Goal: Task Accomplishment & Management: Use online tool/utility

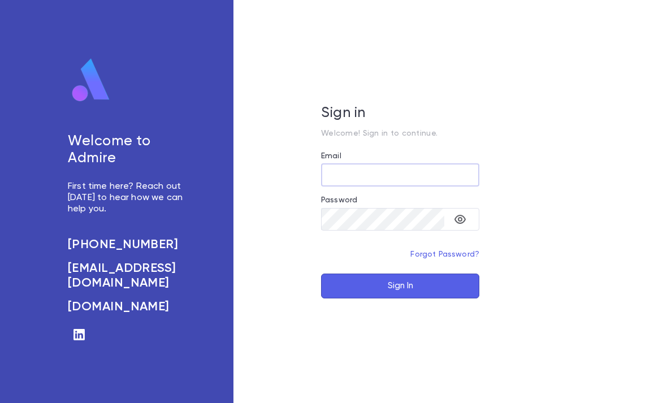
type input "**********"
click at [400, 299] on button "Sign In" at bounding box center [400, 286] width 158 height 25
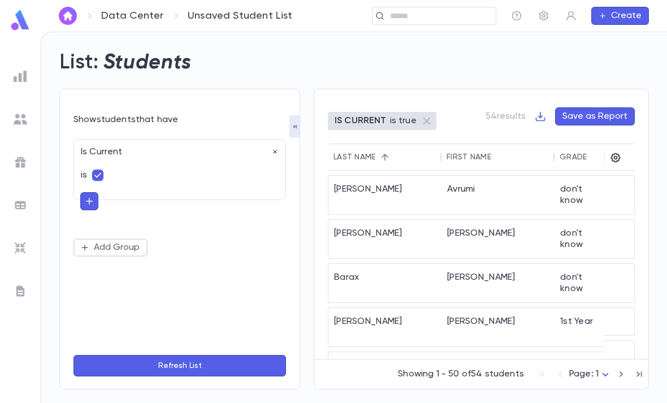
click at [93, 204] on icon "button" at bounding box center [89, 201] width 10 height 11
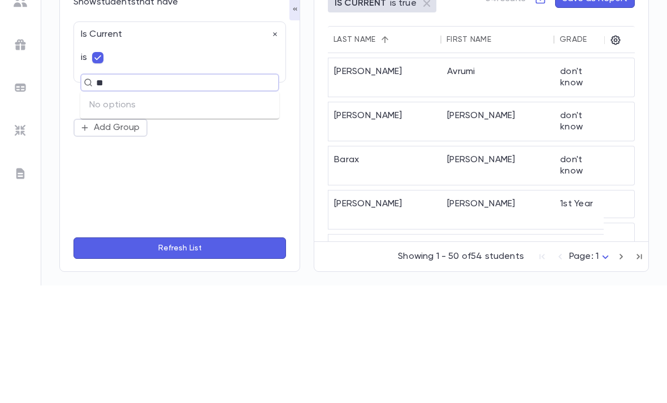
type input "*"
type input "*********"
click at [180, 355] on button "Refresh List" at bounding box center [179, 365] width 213 height 21
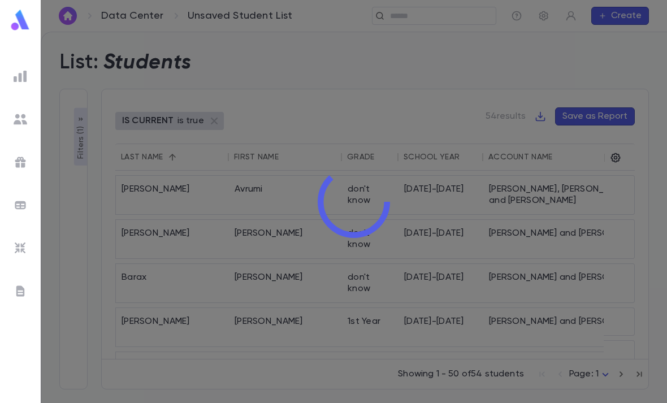
scroll to position [0, 8]
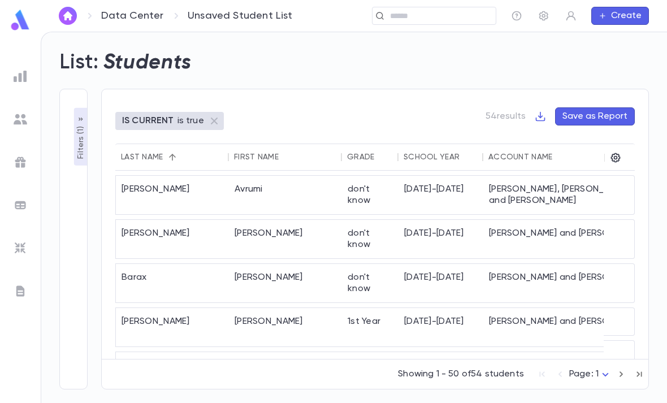
click at [75, 124] on p "Filters ( 1 )" at bounding box center [80, 141] width 11 height 35
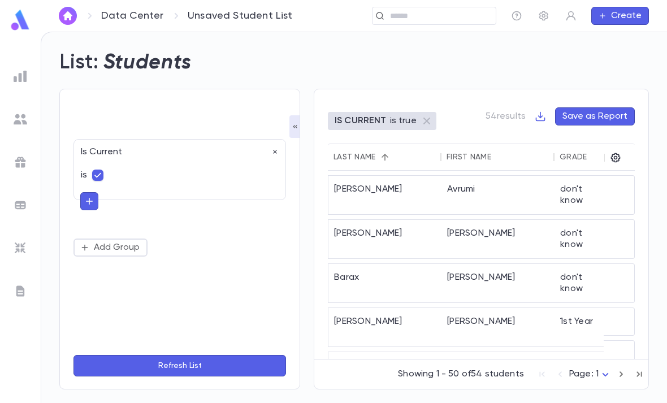
scroll to position [0, 0]
click at [93, 196] on icon "button" at bounding box center [89, 201] width 10 height 11
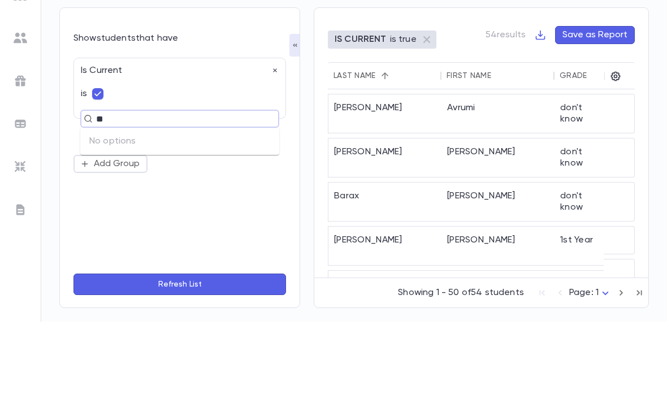
type input "*"
type input "**********"
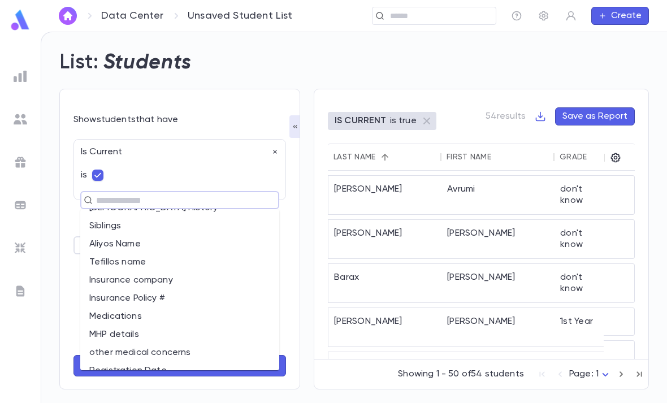
scroll to position [864, 0]
click at [145, 362] on li "Registration Date" at bounding box center [179, 371] width 199 height 18
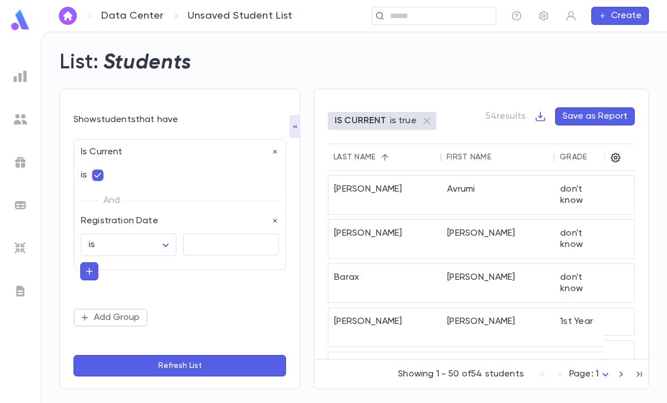
click at [157, 210] on body "Data Center Unsaved Student List ​ Create List: Students Show students that hav…" at bounding box center [333, 217] width 667 height 371
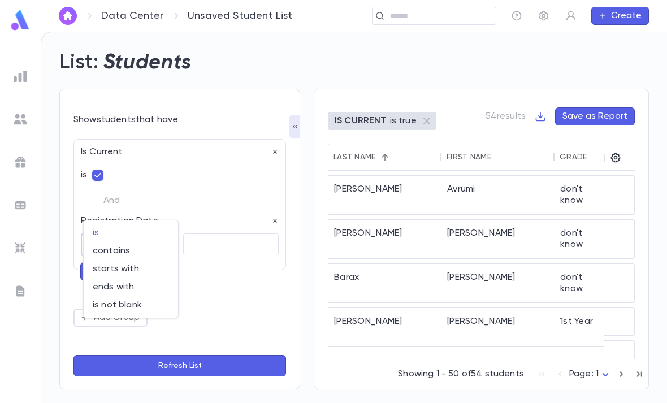
click at [139, 310] on span "is not blank" at bounding box center [131, 305] width 76 height 11
type input "**********"
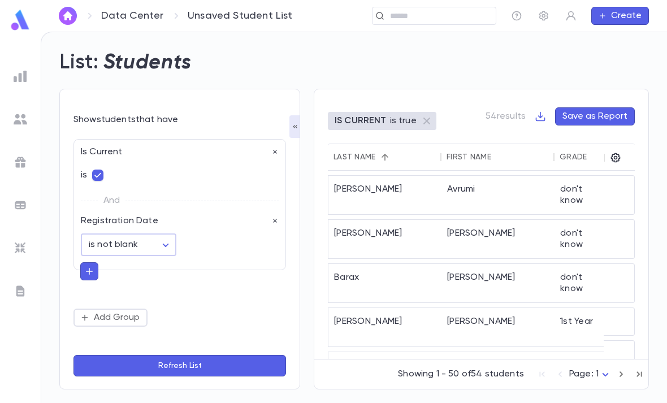
click at [213, 358] on button "Refresh List" at bounding box center [179, 365] width 213 height 21
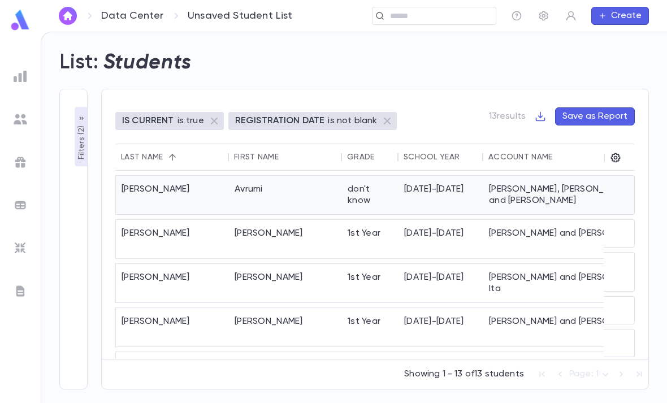
click at [377, 176] on div "don't know" at bounding box center [370, 195] width 57 height 38
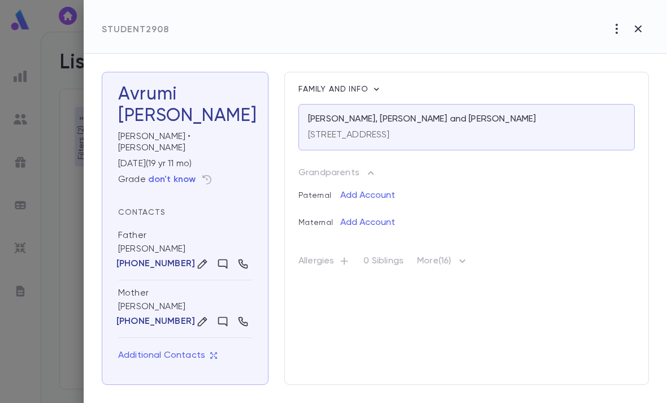
click at [609, 37] on button "button" at bounding box center [616, 28] width 21 height 21
click at [615, 25] on icon "button" at bounding box center [617, 29] width 14 height 14
click at [617, 65] on li "Mark Not Coming Back" at bounding box center [601, 71] width 115 height 18
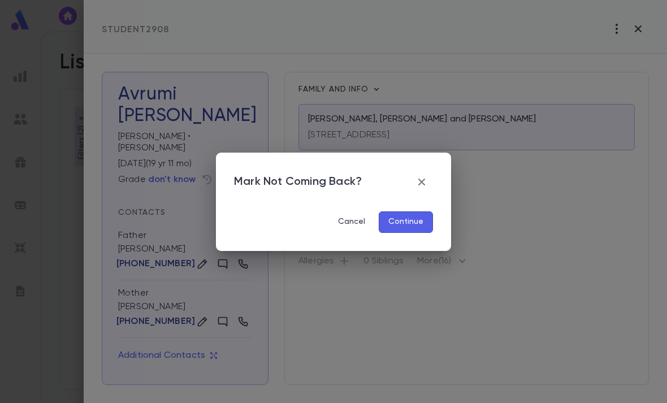
click at [410, 224] on button "Continue" at bounding box center [406, 221] width 54 height 21
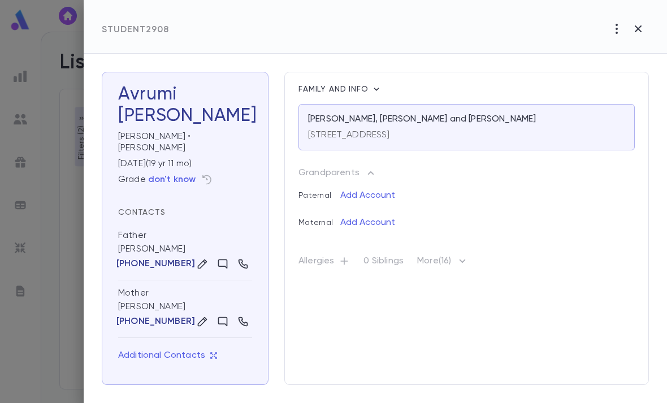
click at [616, 33] on icon "button" at bounding box center [617, 29] width 2 height 10
click at [651, 26] on div at bounding box center [333, 201] width 667 height 403
click at [643, 29] on icon "button" at bounding box center [639, 29] width 14 height 14
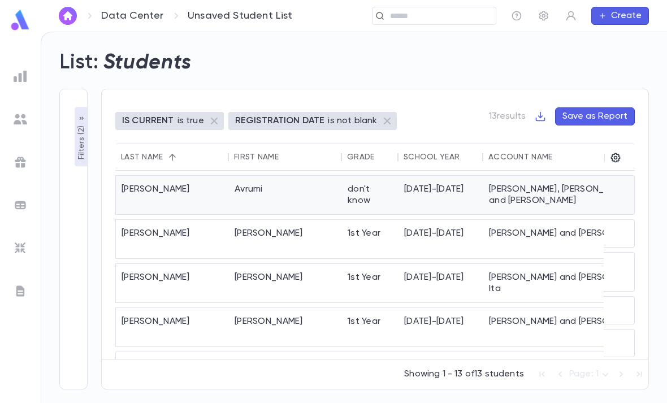
click at [437, 176] on div "[DATE]-[DATE]" at bounding box center [441, 195] width 85 height 38
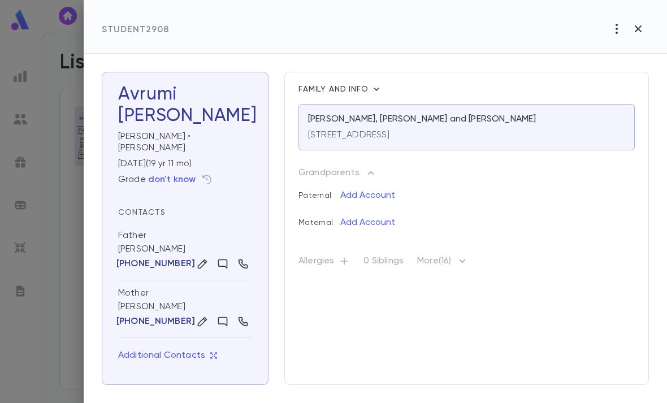
click at [615, 34] on icon "button" at bounding box center [617, 29] width 14 height 14
click at [642, 24] on div at bounding box center [333, 201] width 667 height 403
click at [638, 27] on icon "button" at bounding box center [639, 29] width 14 height 14
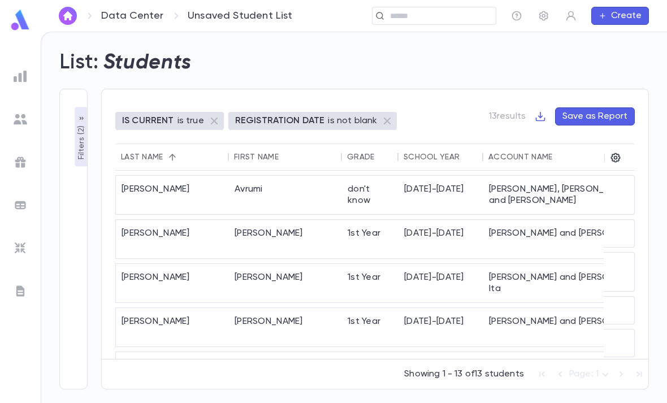
click at [355, 176] on div "don't know" at bounding box center [370, 195] width 57 height 38
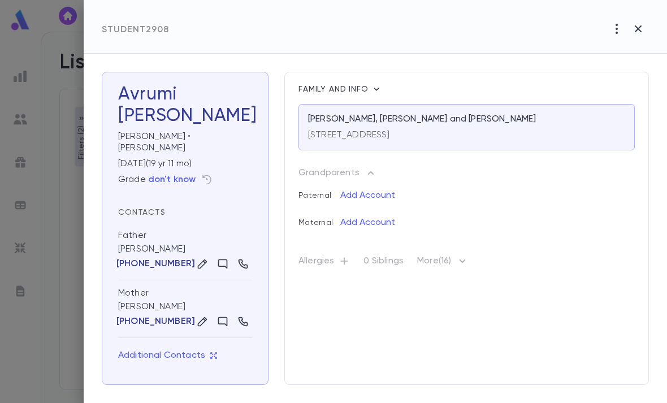
click at [614, 23] on icon "button" at bounding box center [617, 29] width 14 height 14
click at [613, 67] on li "Mark Not Coming Back" at bounding box center [601, 71] width 115 height 18
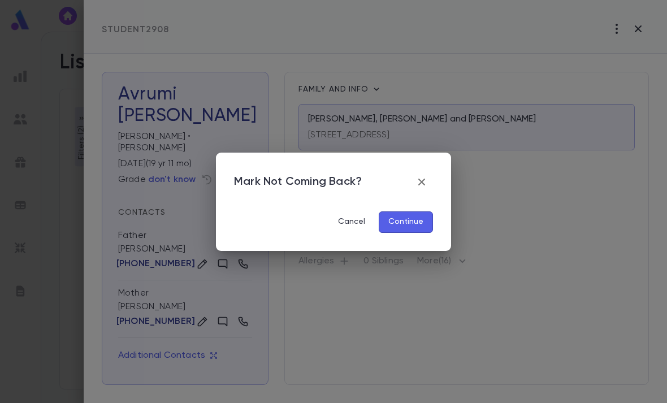
click at [408, 232] on button "Continue" at bounding box center [406, 221] width 54 height 21
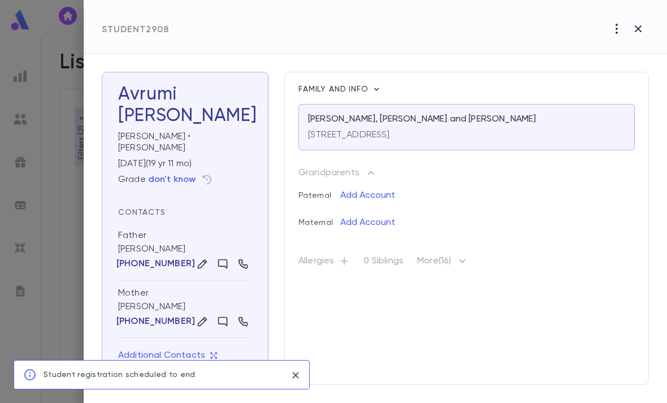
click at [617, 25] on icon "button" at bounding box center [617, 29] width 2 height 10
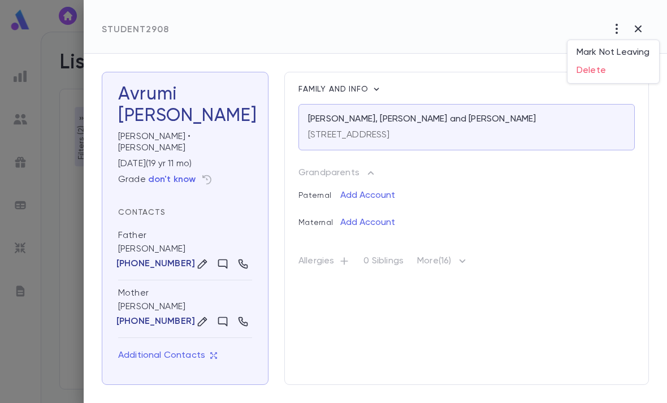
click at [640, 27] on div at bounding box center [333, 201] width 667 height 403
